Goal: Transaction & Acquisition: Book appointment/travel/reservation

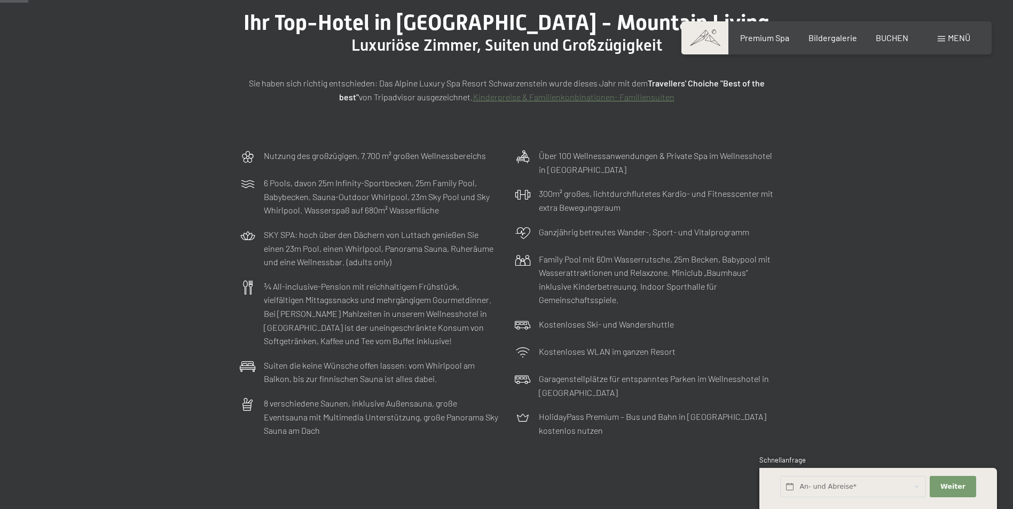
scroll to position [160, 0]
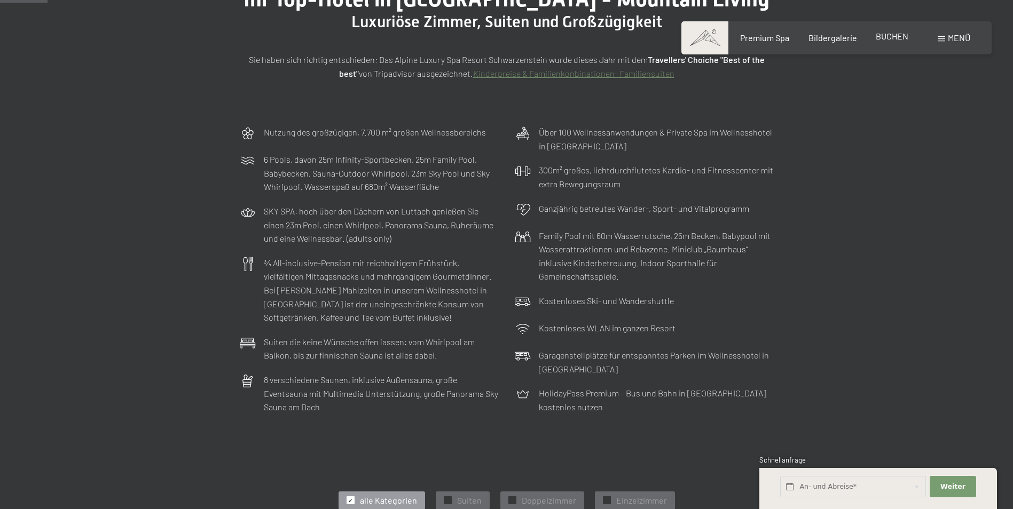
click at [892, 36] on span "BUCHEN" at bounding box center [892, 36] width 33 height 10
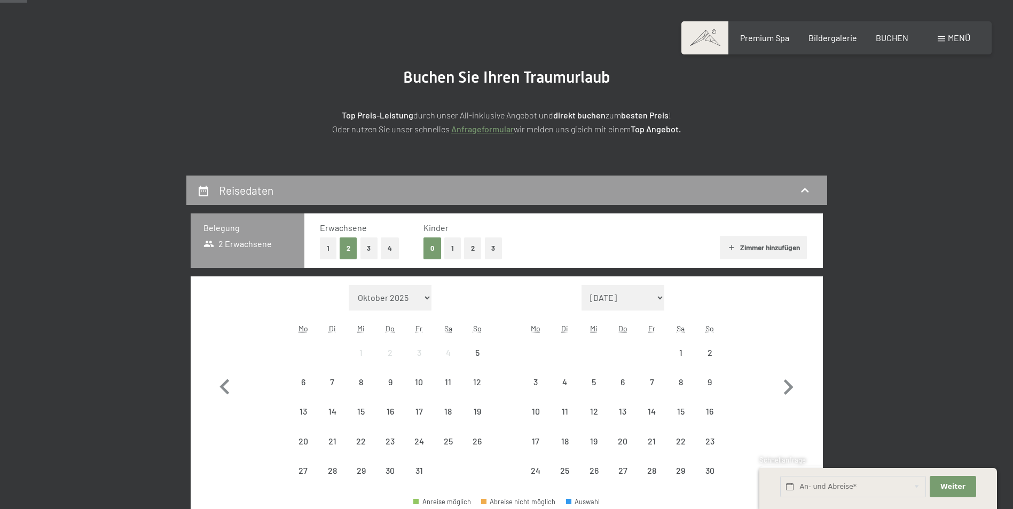
scroll to position [160, 0]
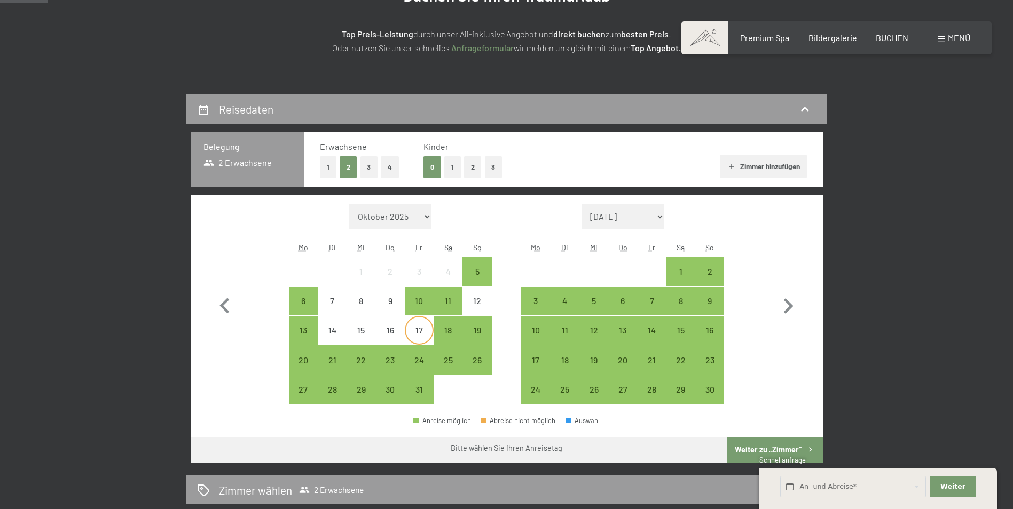
click at [421, 336] on div "17" at bounding box center [419, 339] width 27 height 27
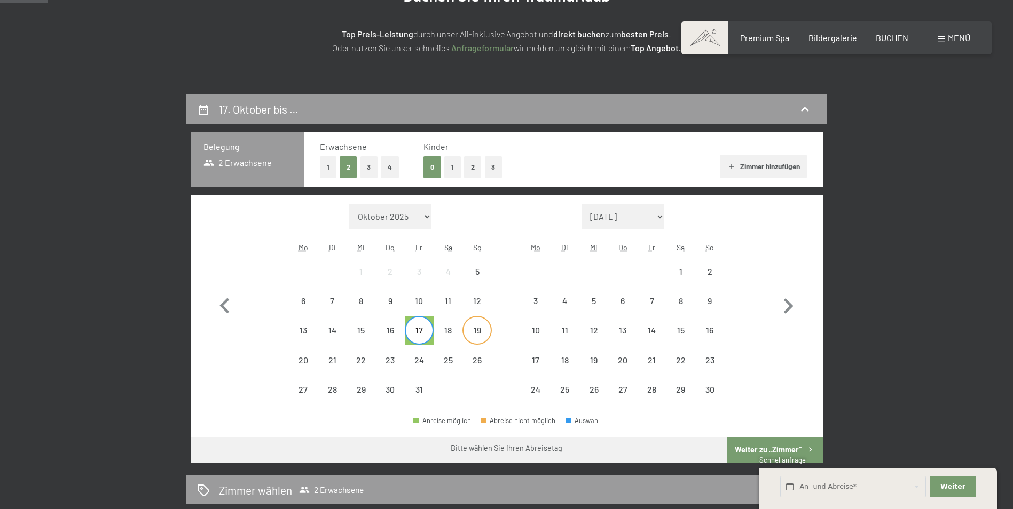
click at [481, 333] on div "19" at bounding box center [477, 339] width 27 height 27
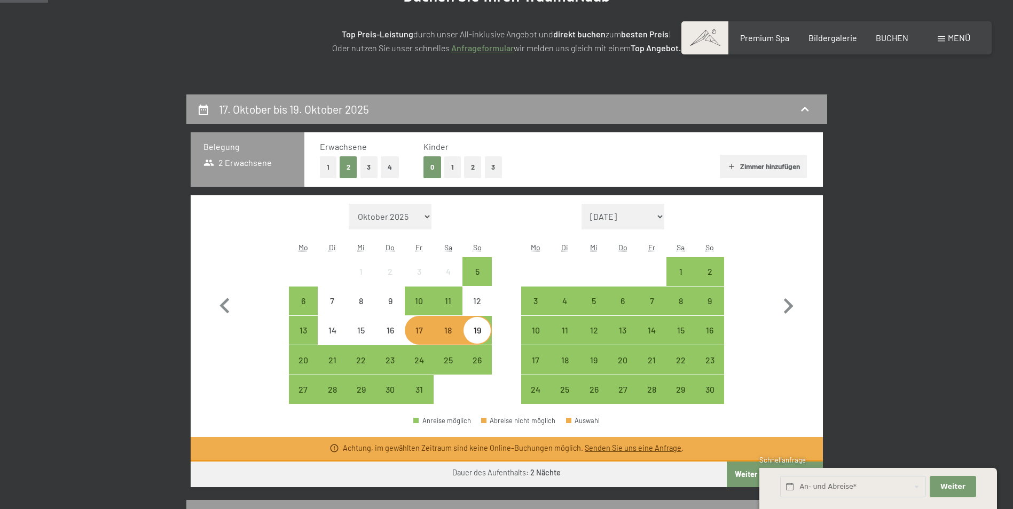
click at [912, 283] on div "17. Oktober bis 19. Oktober 2025 Belegung 2 Erwachsene Erwachsene 1 2 3 4 Kinde…" at bounding box center [506, 429] width 1013 height 668
click at [420, 357] on div "24" at bounding box center [419, 369] width 27 height 27
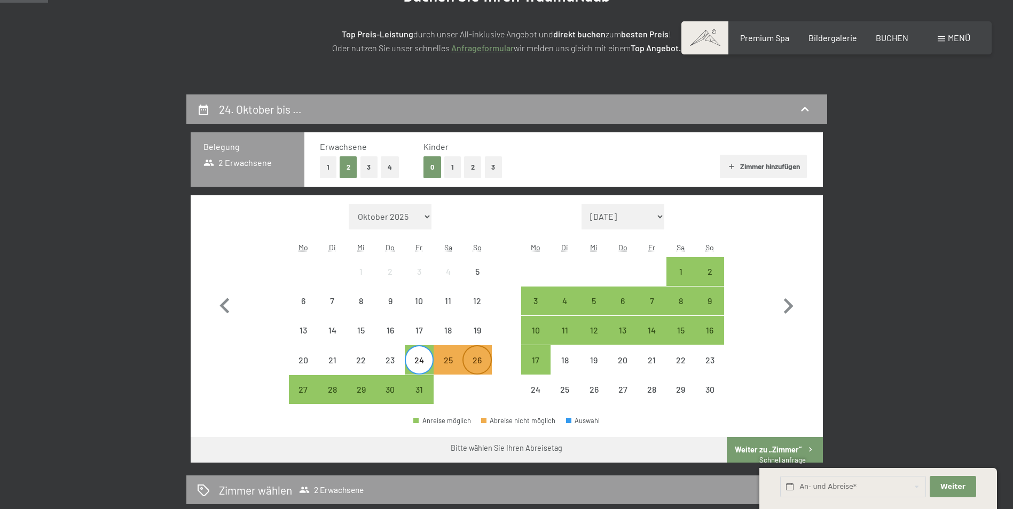
click at [481, 366] on div "26" at bounding box center [477, 369] width 27 height 27
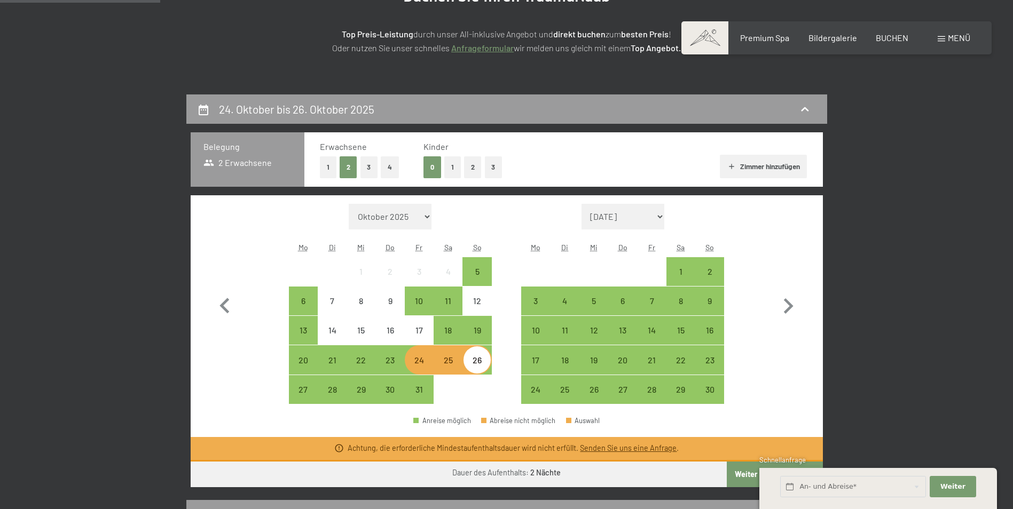
scroll to position [214, 0]
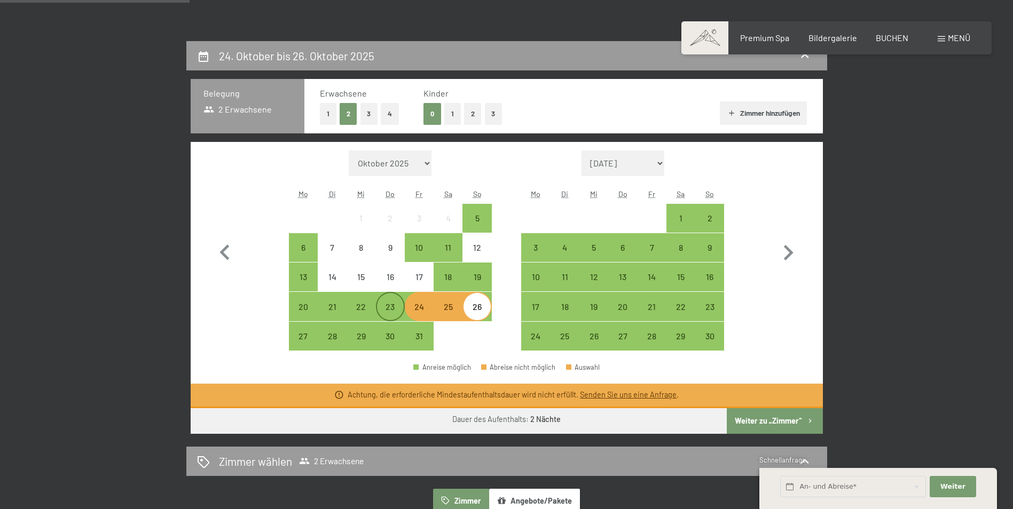
click at [384, 307] on div "23" at bounding box center [390, 316] width 27 height 27
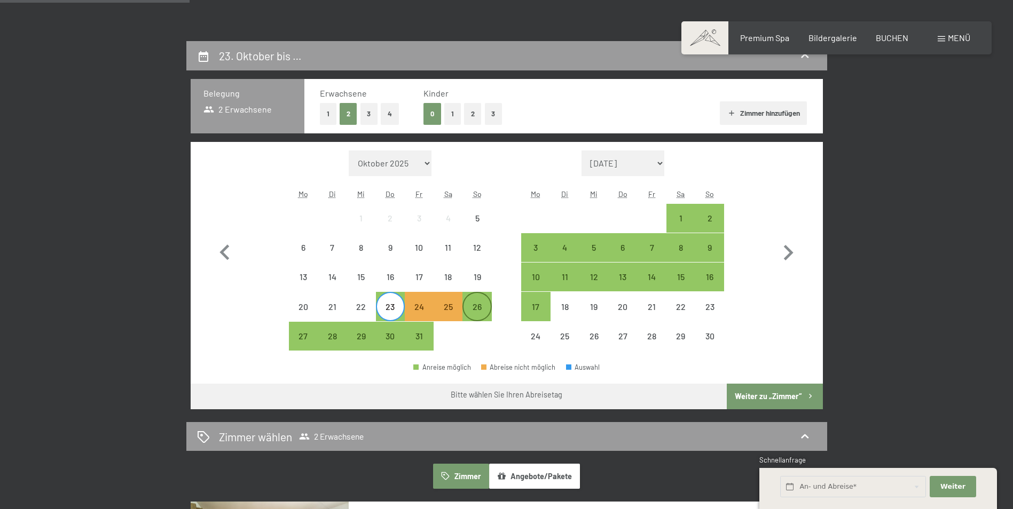
click at [486, 310] on div "26" at bounding box center [477, 316] width 27 height 27
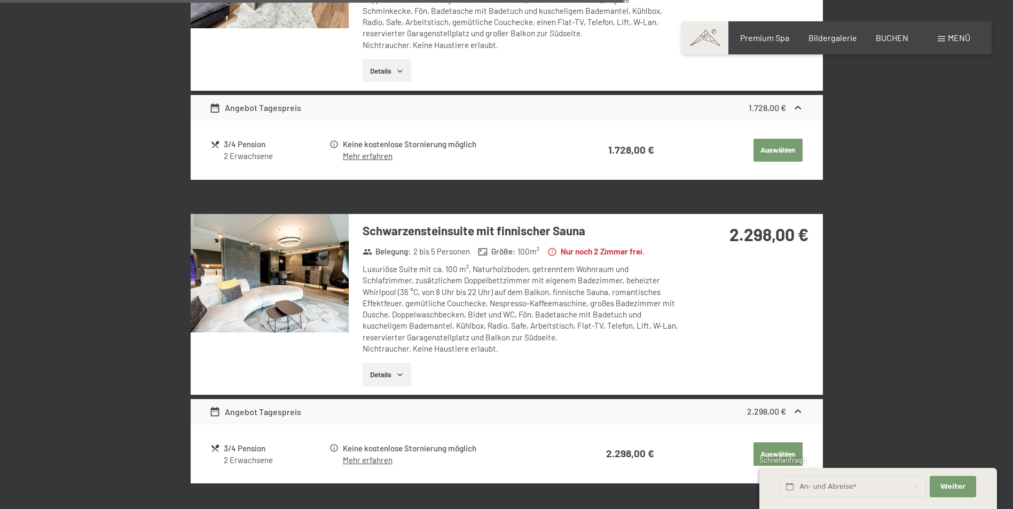
scroll to position [1388, 0]
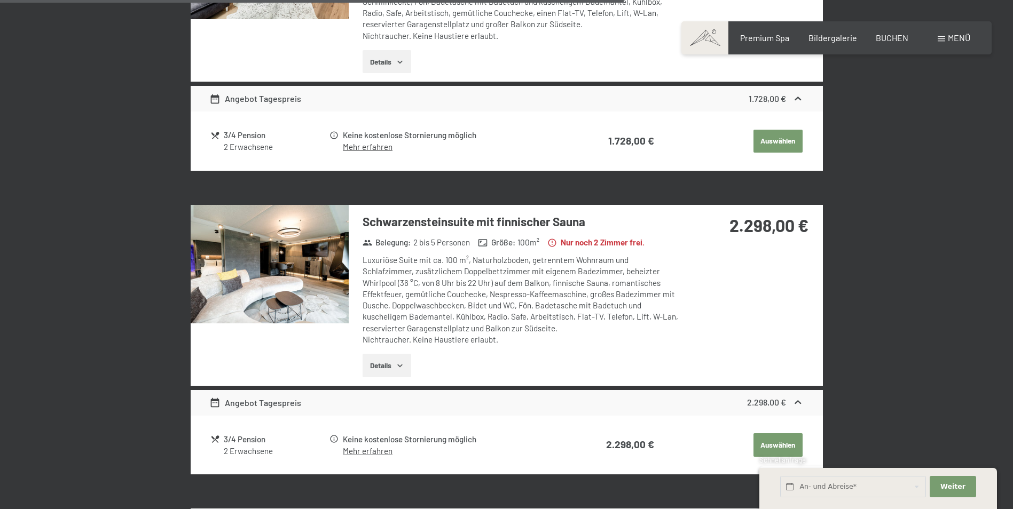
click at [295, 265] on img at bounding box center [270, 264] width 158 height 119
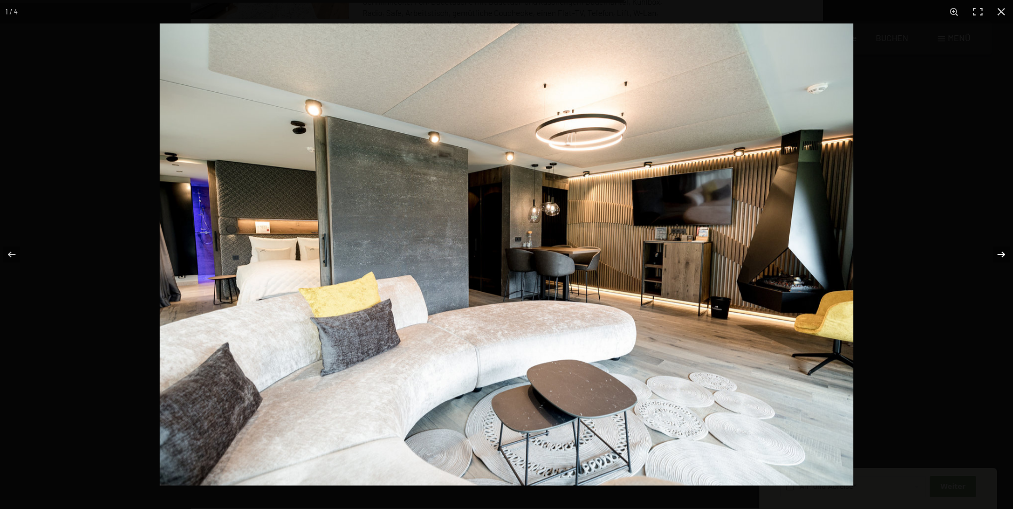
click at [999, 252] on button "button" at bounding box center [994, 254] width 37 height 53
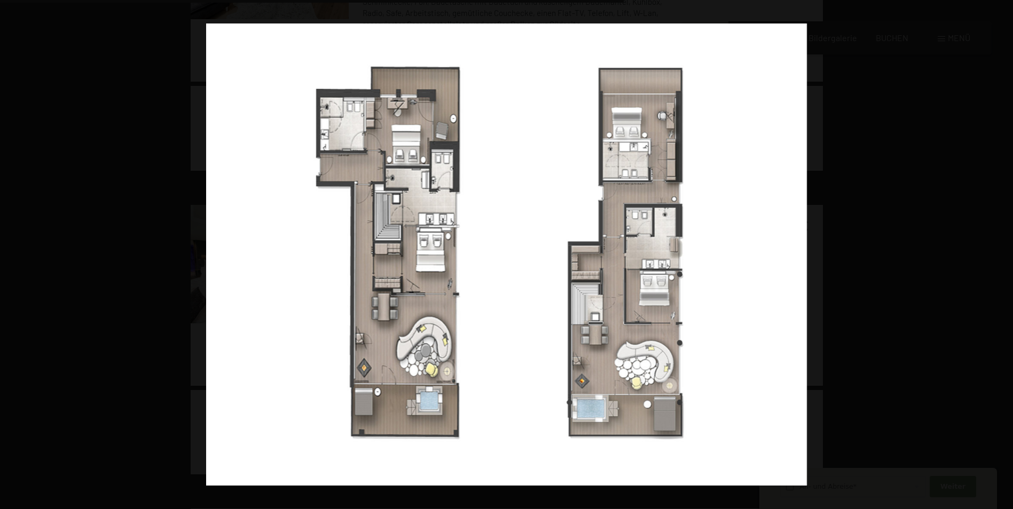
click at [999, 252] on button "button" at bounding box center [994, 254] width 37 height 53
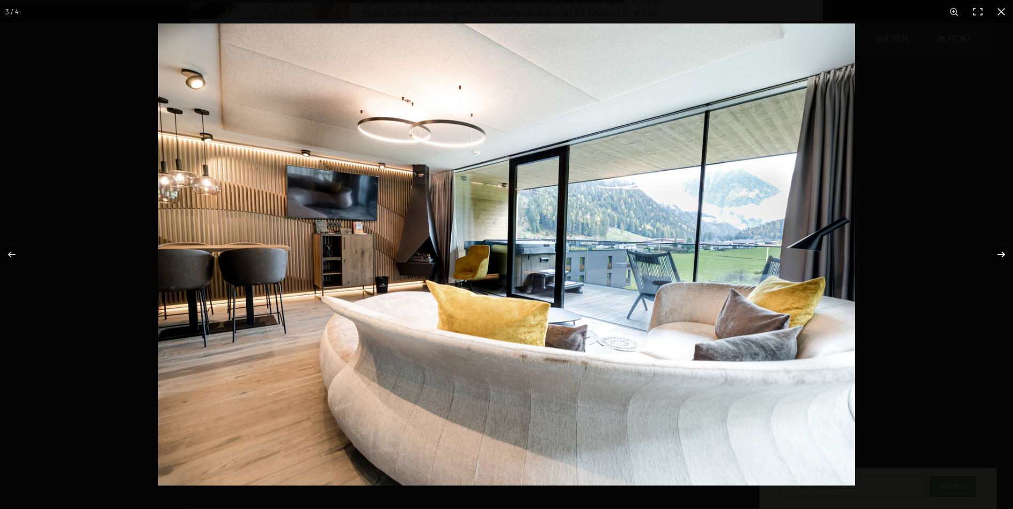
click at [999, 253] on button "button" at bounding box center [994, 254] width 37 height 53
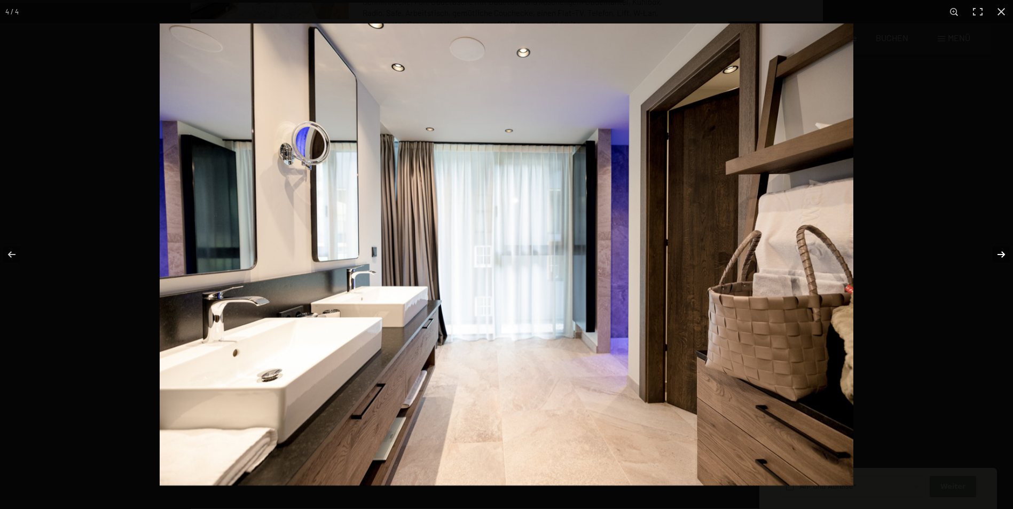
click at [999, 253] on button "button" at bounding box center [994, 254] width 37 height 53
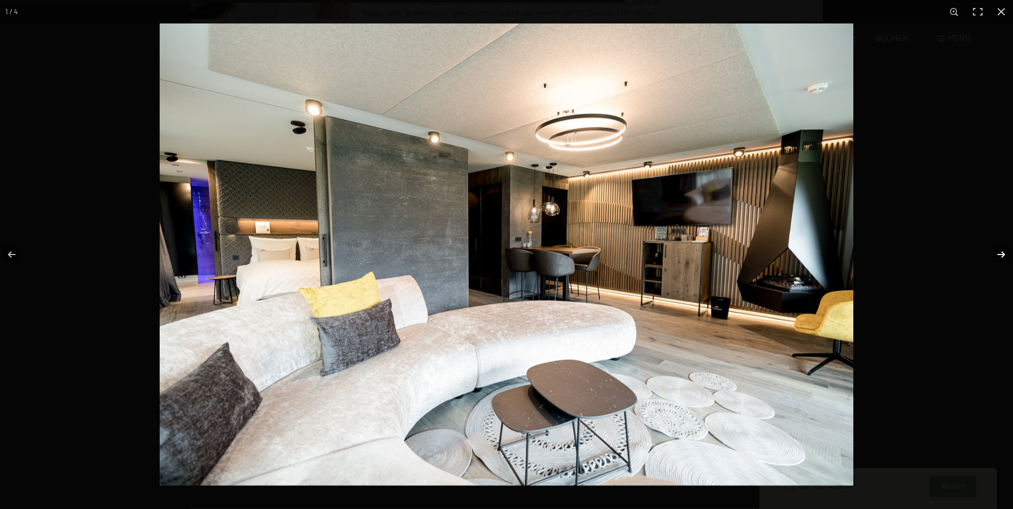
click at [999, 253] on button "button" at bounding box center [994, 254] width 37 height 53
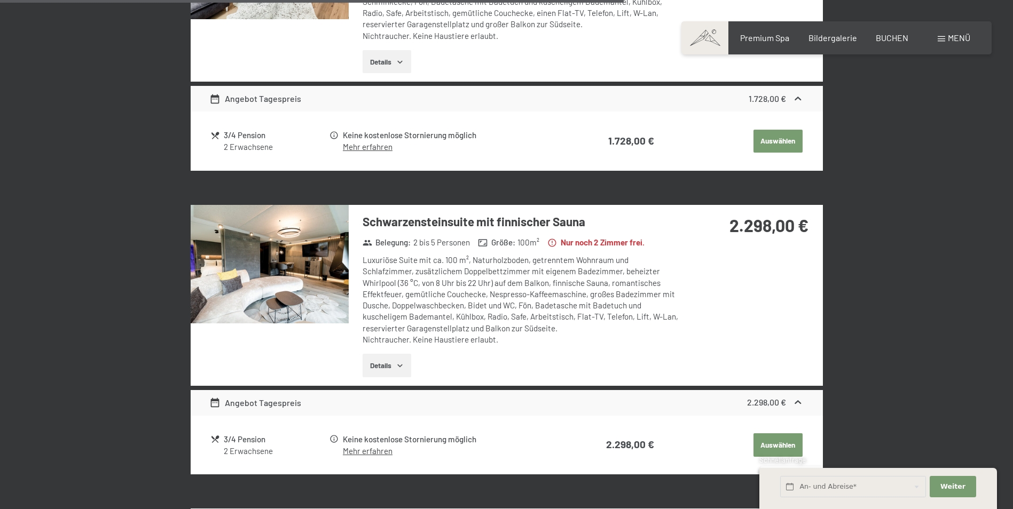
click at [0, 0] on button "button" at bounding box center [0, 0] width 0 height 0
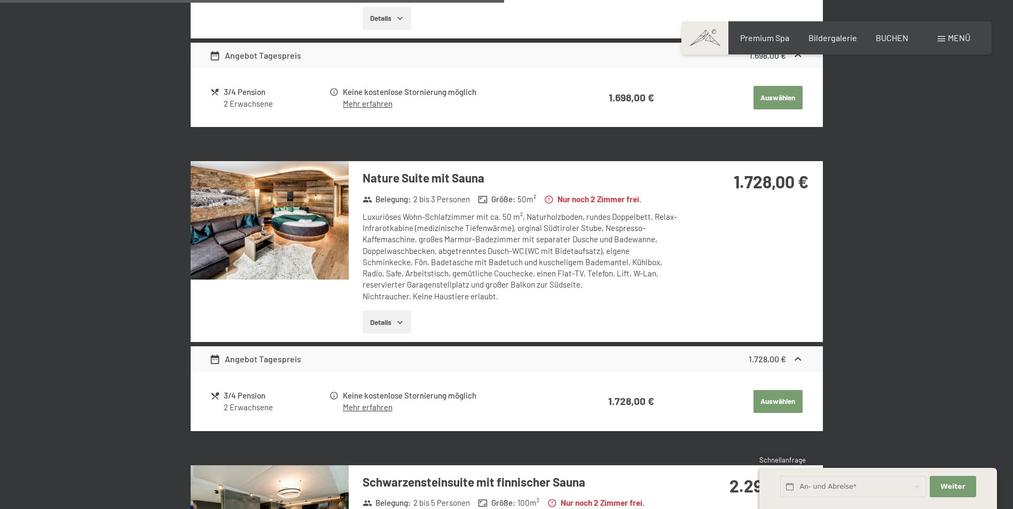
scroll to position [1121, 0]
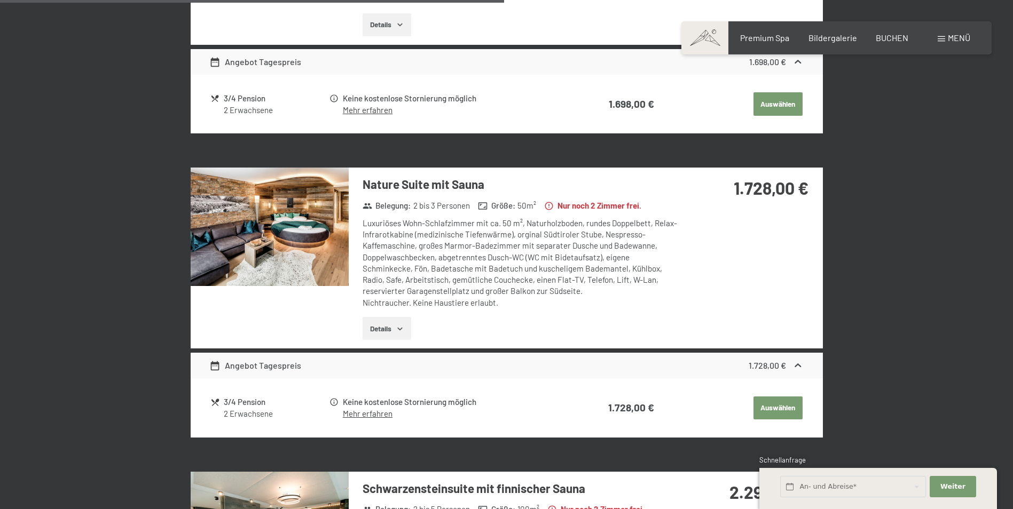
click at [292, 219] on img at bounding box center [270, 227] width 158 height 119
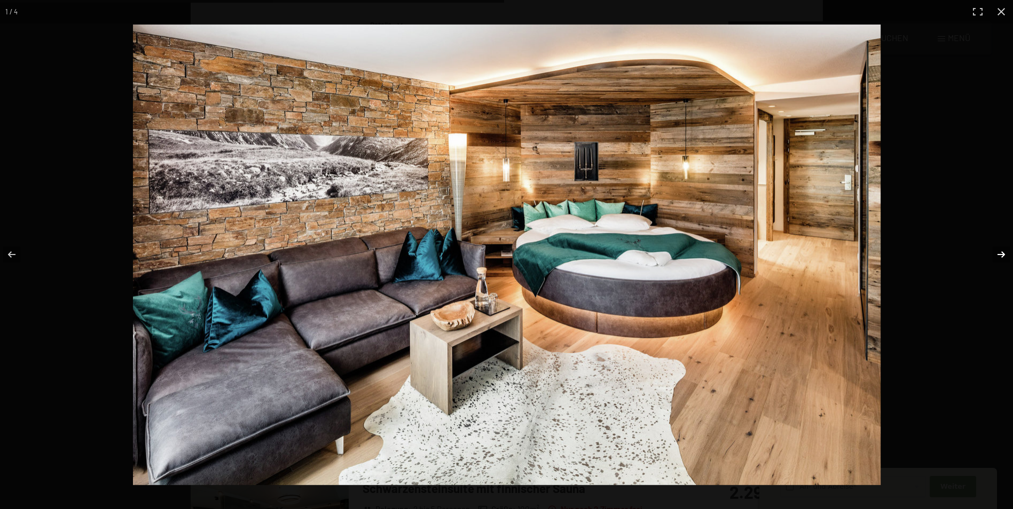
click at [1000, 254] on button "button" at bounding box center [994, 254] width 37 height 53
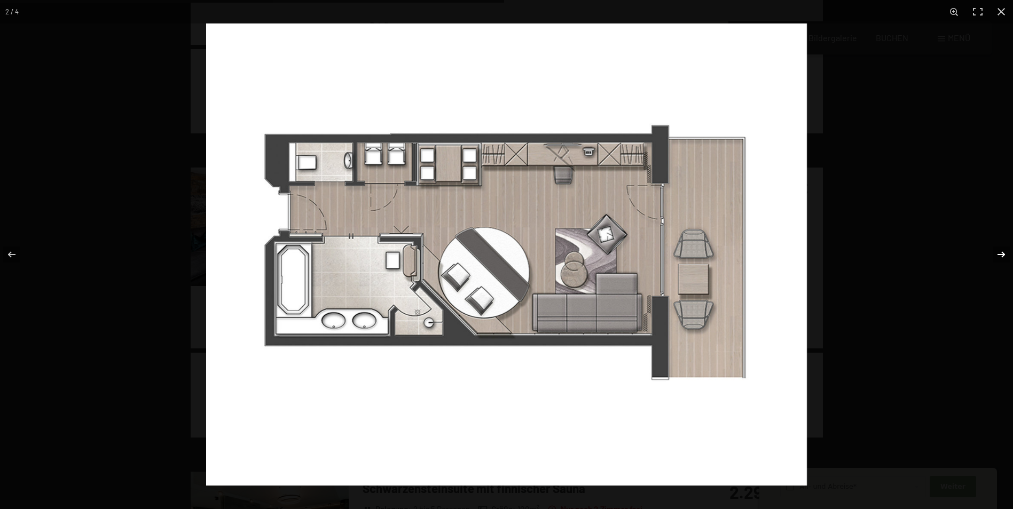
click at [1000, 254] on button "button" at bounding box center [994, 254] width 37 height 53
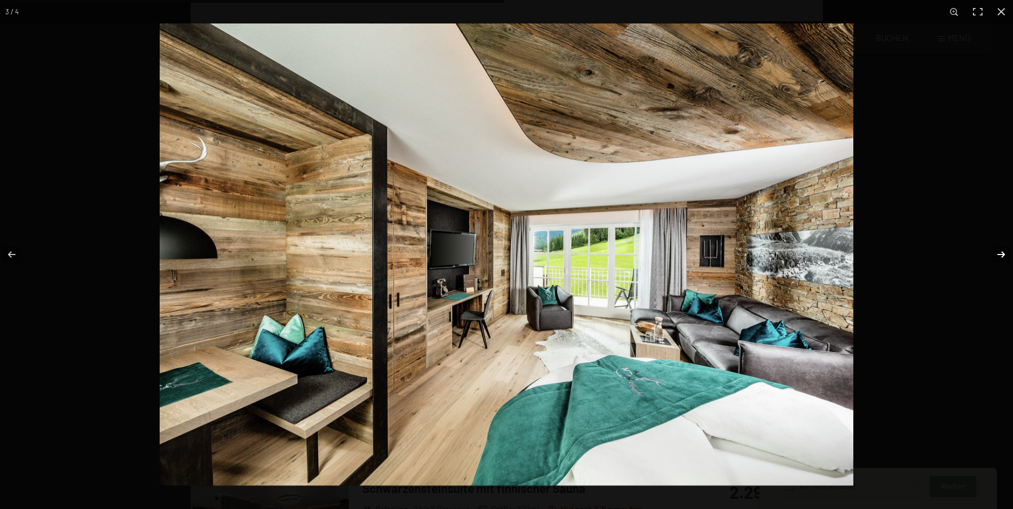
click at [1000, 254] on button "button" at bounding box center [994, 254] width 37 height 53
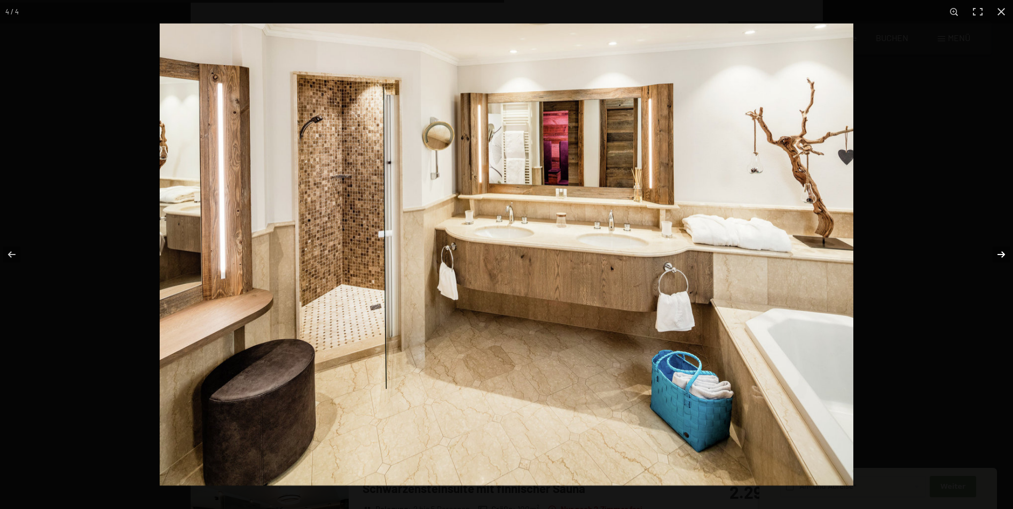
click at [1000, 254] on button "button" at bounding box center [994, 254] width 37 height 53
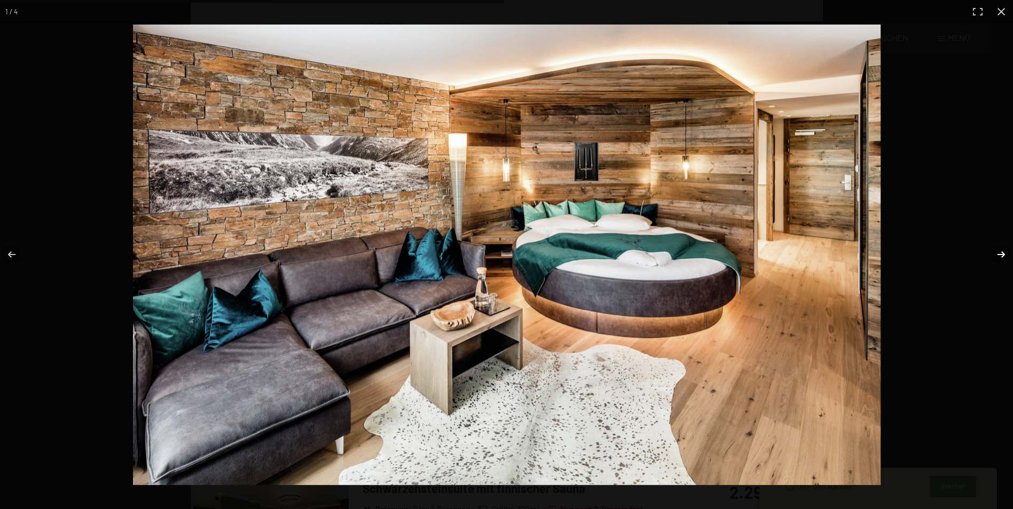
click at [1000, 254] on button "button" at bounding box center [994, 254] width 37 height 53
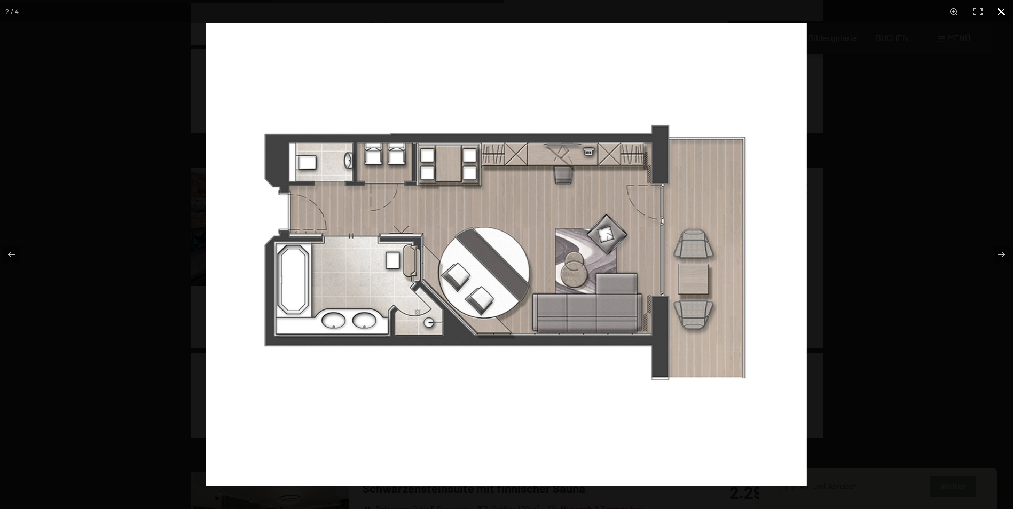
click at [999, 10] on button "button" at bounding box center [1001, 11] width 23 height 23
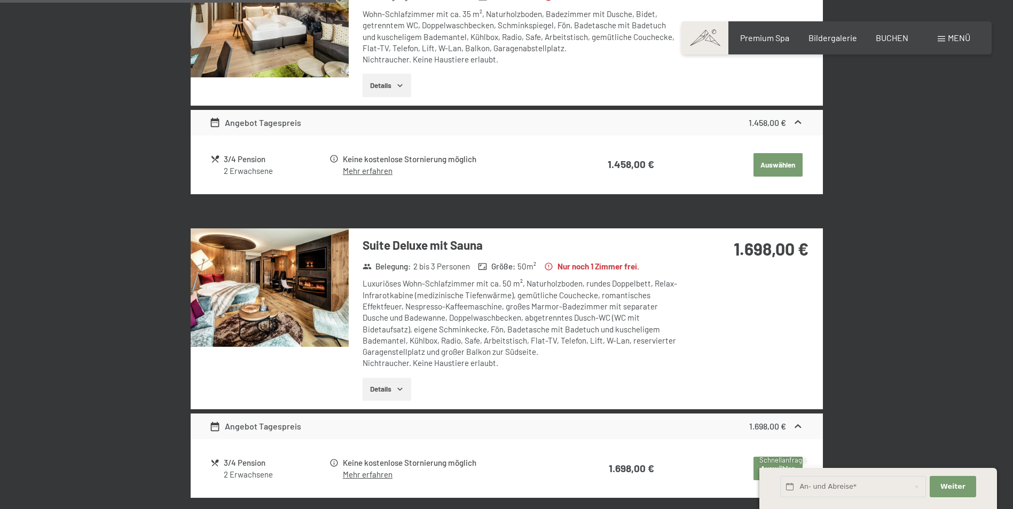
scroll to position [748, 0]
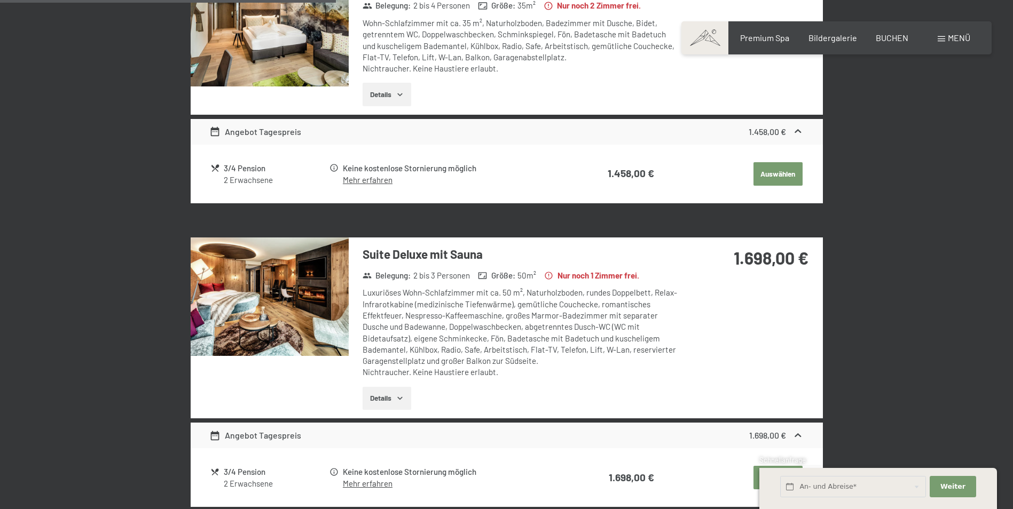
click at [276, 296] on img at bounding box center [270, 297] width 158 height 119
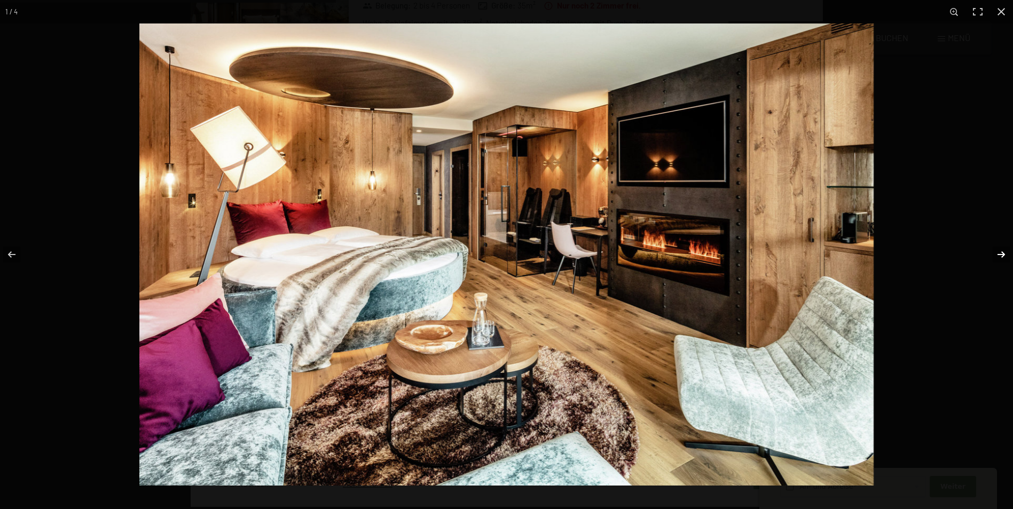
click at [999, 253] on button "button" at bounding box center [994, 254] width 37 height 53
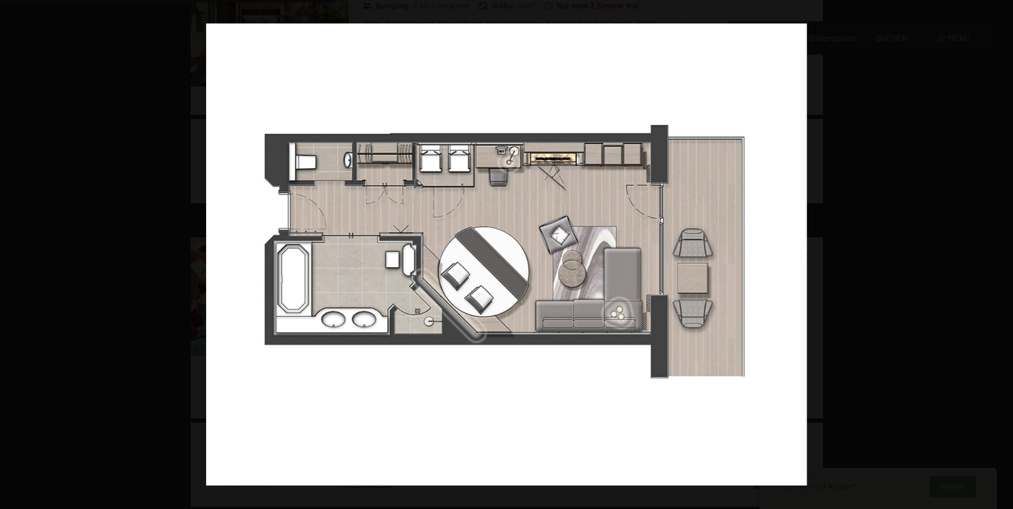
click at [999, 253] on button "button" at bounding box center [994, 254] width 37 height 53
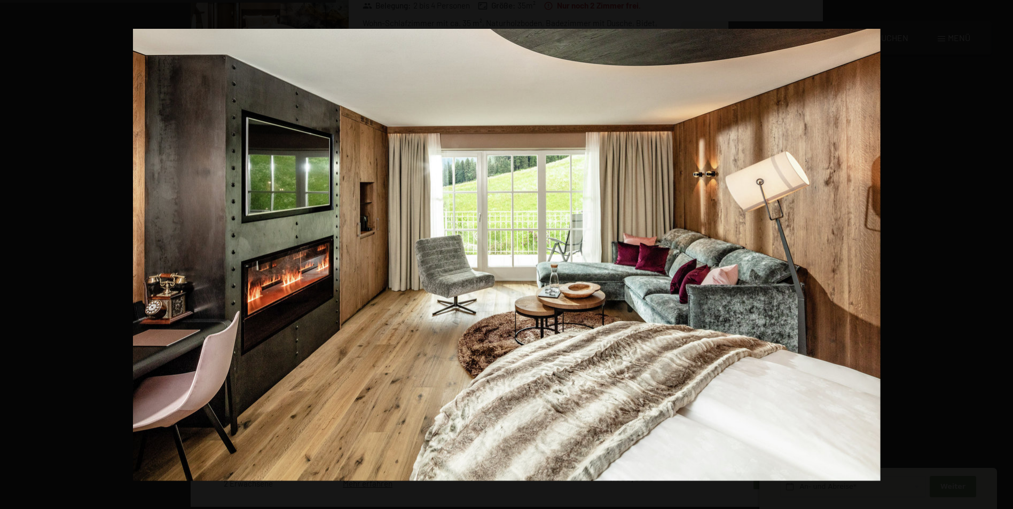
click at [999, 253] on button "button" at bounding box center [994, 254] width 37 height 53
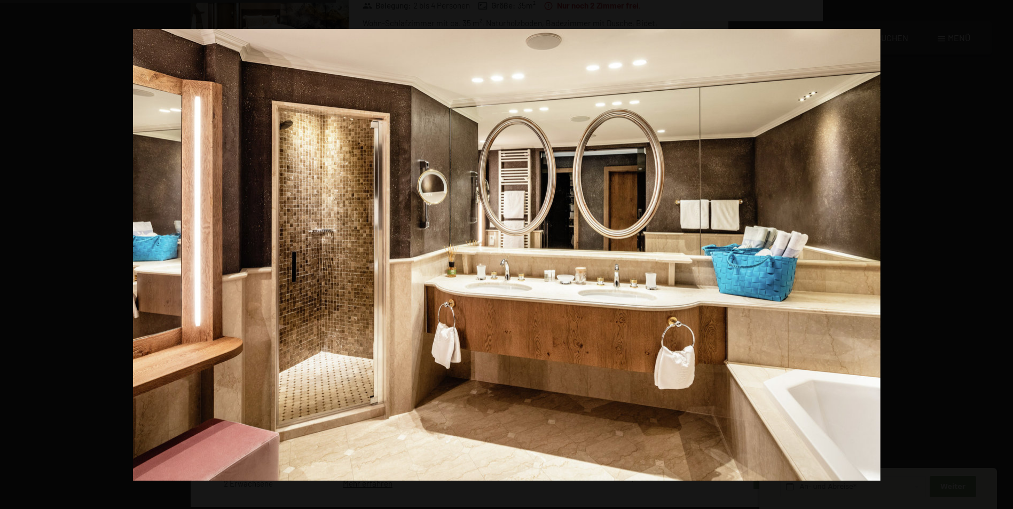
click at [999, 253] on button "button" at bounding box center [994, 254] width 37 height 53
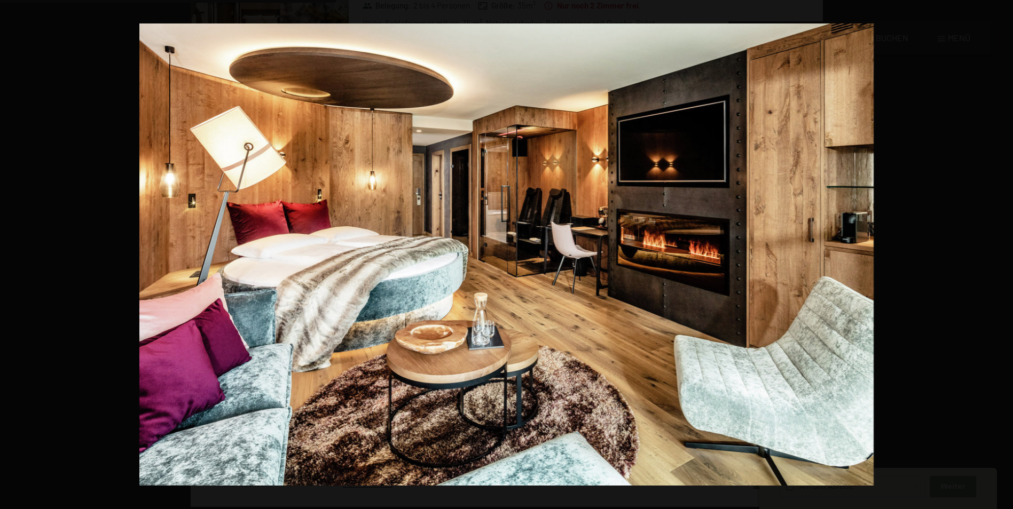
click at [999, 253] on button "button" at bounding box center [994, 254] width 37 height 53
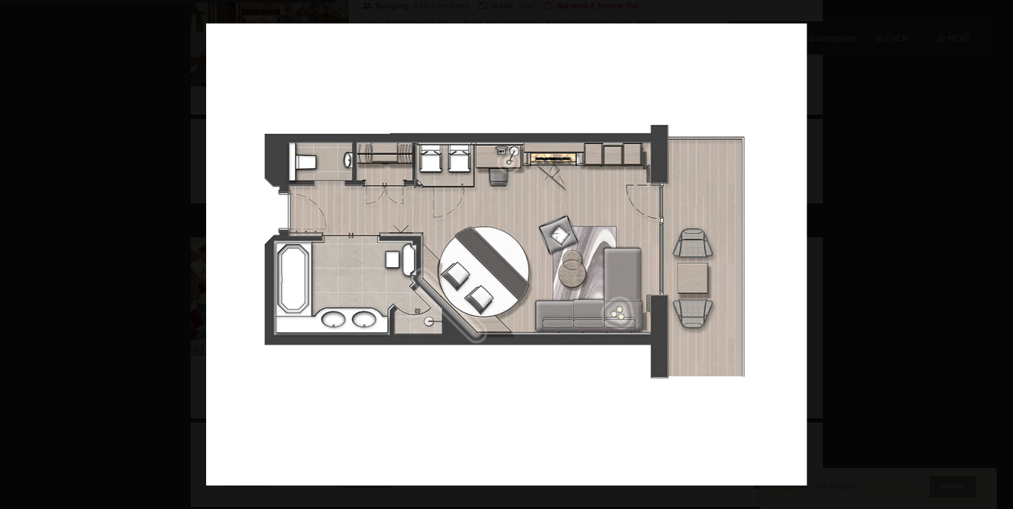
click at [999, 253] on button "button" at bounding box center [994, 254] width 37 height 53
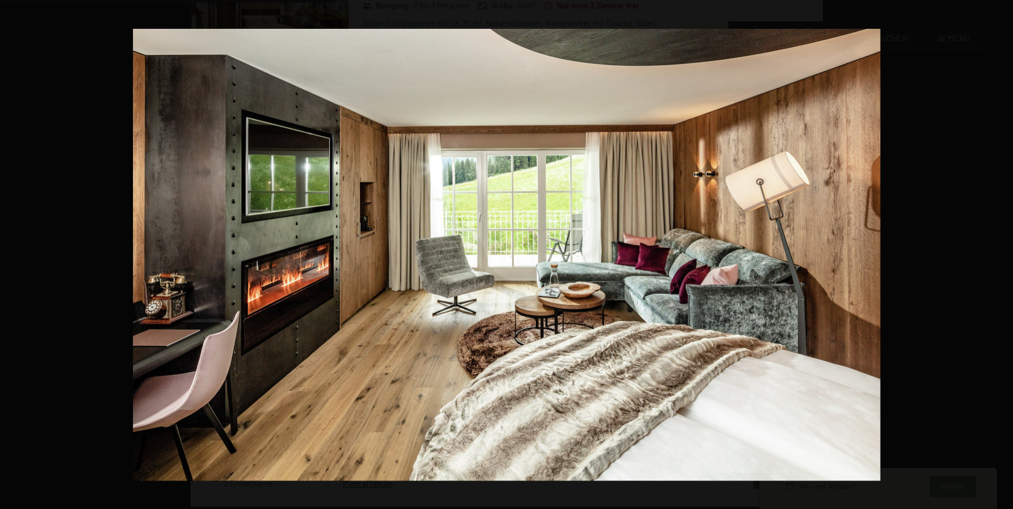
click at [999, 253] on button "button" at bounding box center [994, 254] width 37 height 53
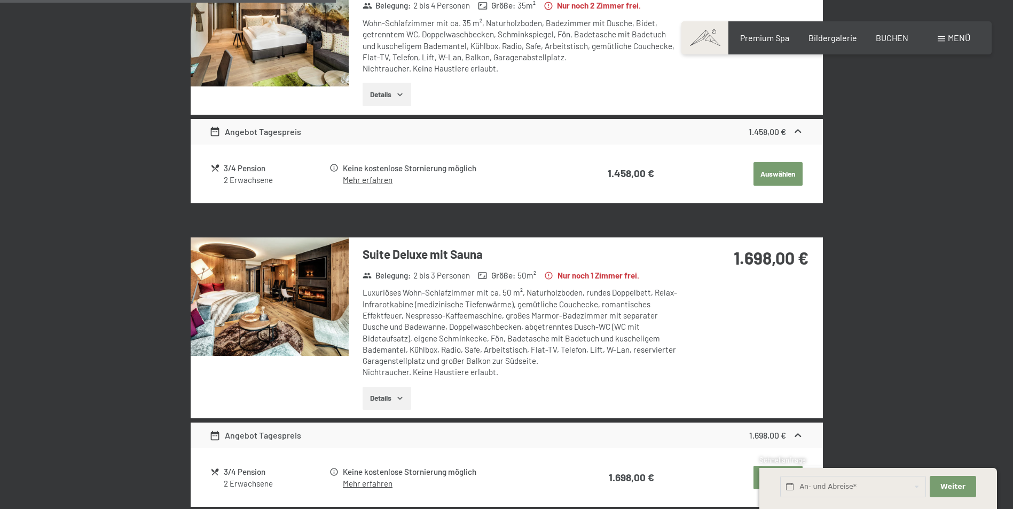
click at [0, 0] on button "button" at bounding box center [0, 0] width 0 height 0
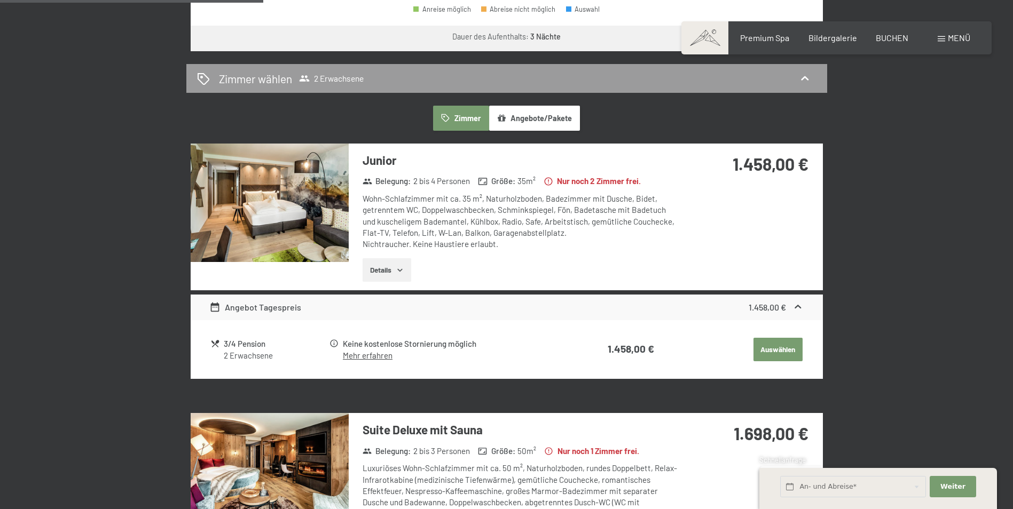
scroll to position [534, 0]
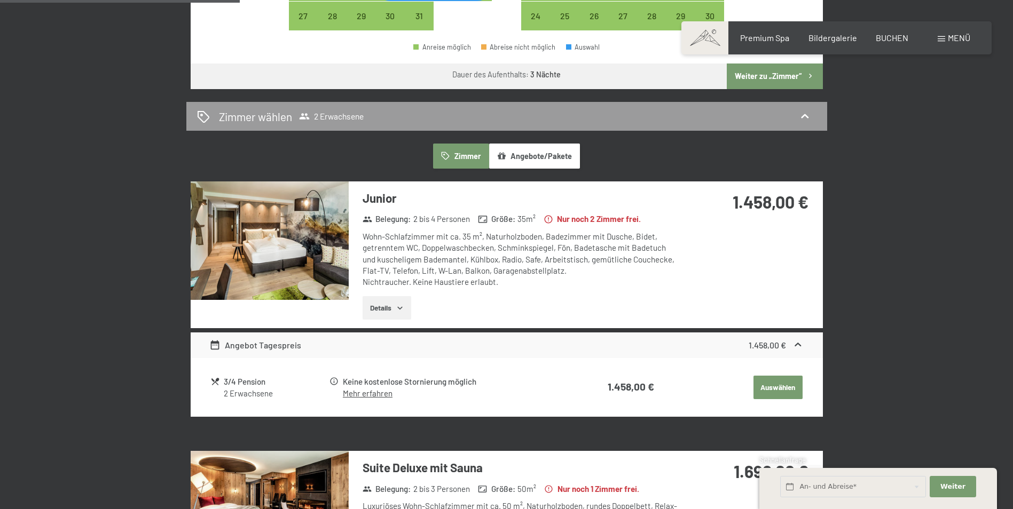
click at [265, 240] on img at bounding box center [270, 241] width 158 height 119
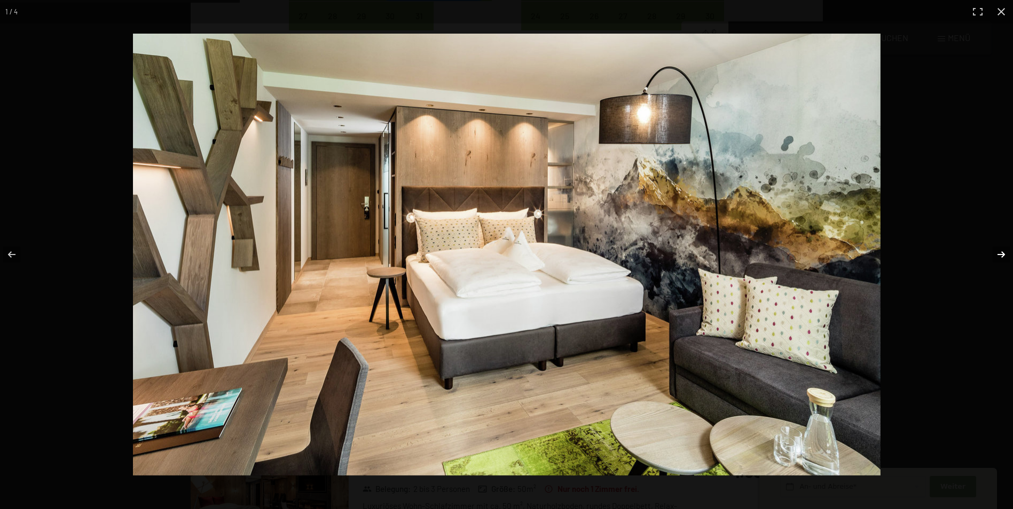
click at [1002, 252] on button "button" at bounding box center [994, 254] width 37 height 53
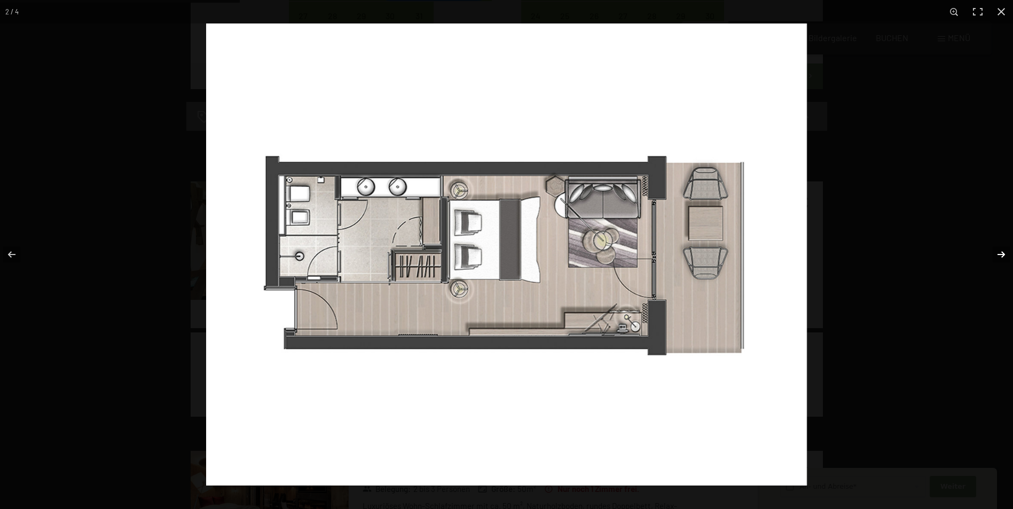
click at [1002, 252] on button "button" at bounding box center [994, 254] width 37 height 53
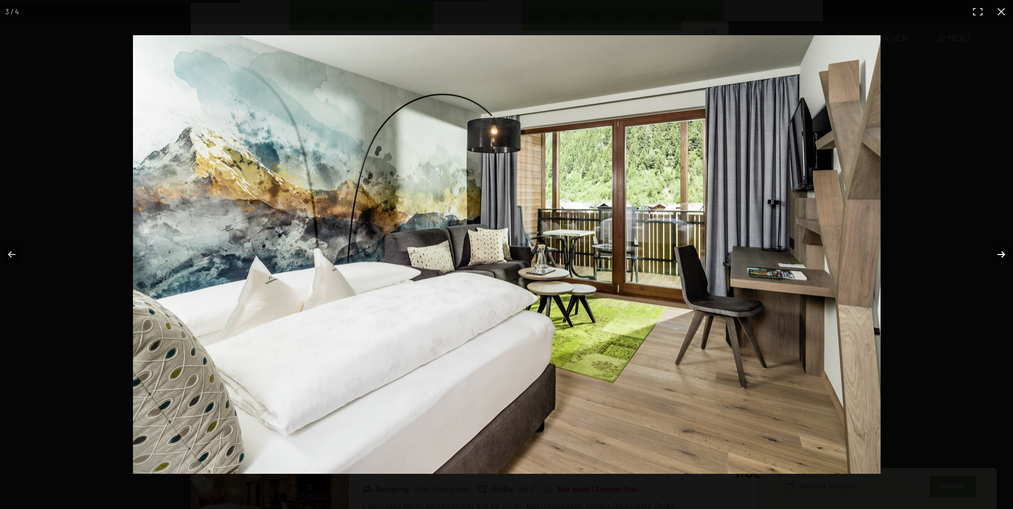
click at [1002, 252] on button "button" at bounding box center [994, 254] width 37 height 53
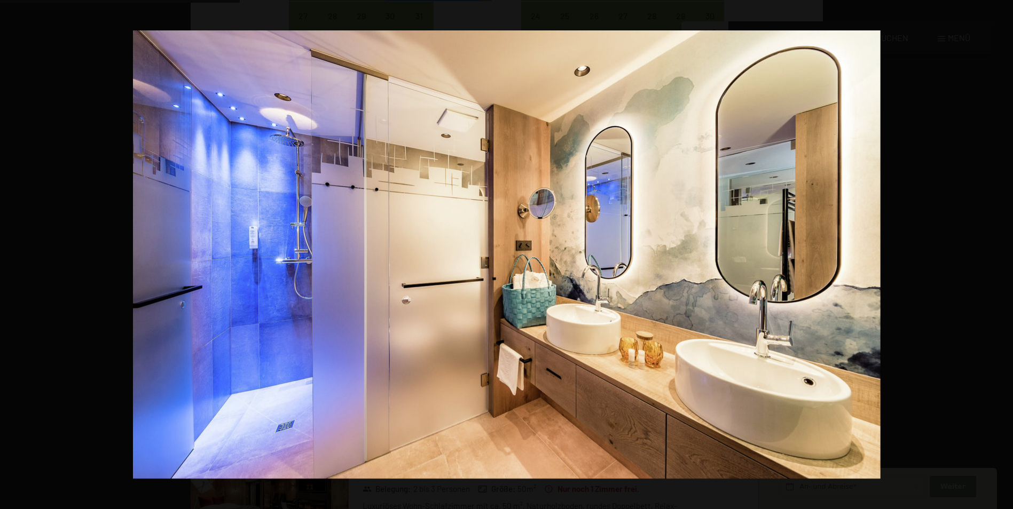
click at [1002, 252] on button "button" at bounding box center [994, 254] width 37 height 53
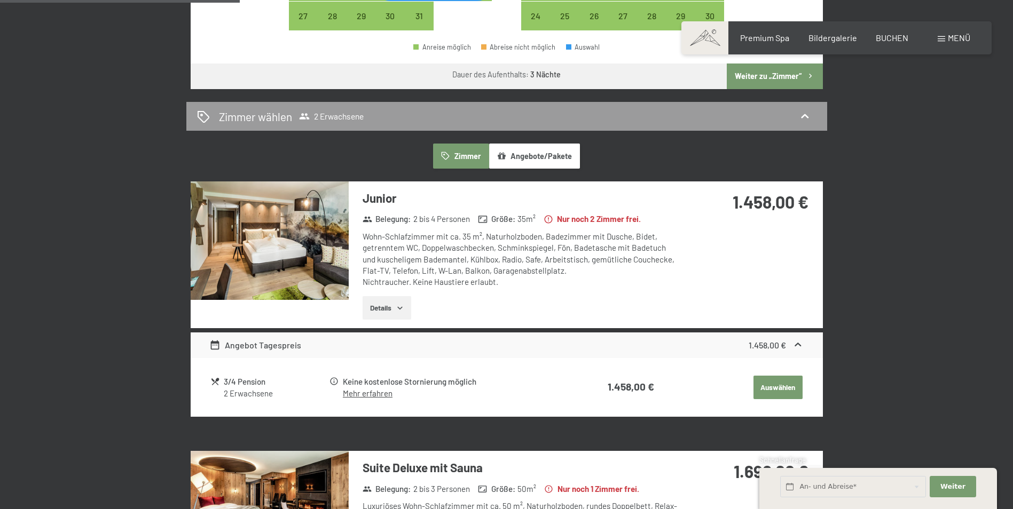
click at [0, 0] on button "button" at bounding box center [0, 0] width 0 height 0
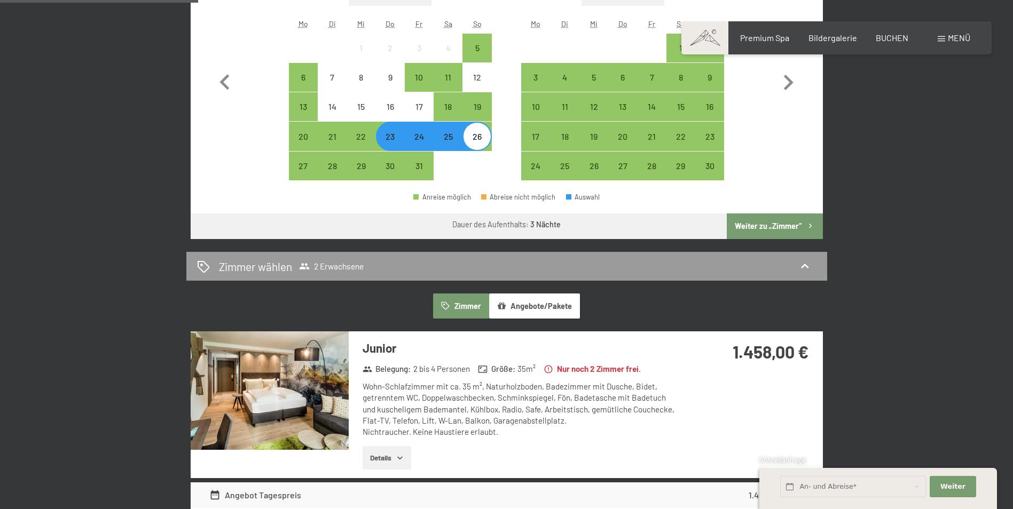
scroll to position [374, 0]
